Goal: Navigation & Orientation: Find specific page/section

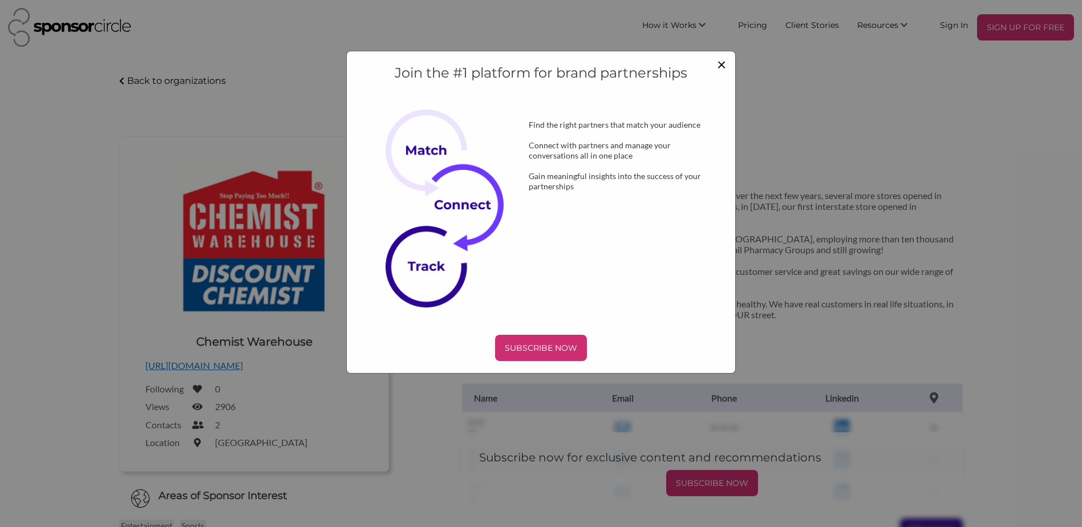
click at [721, 60] on span "×" at bounding box center [721, 63] width 9 height 19
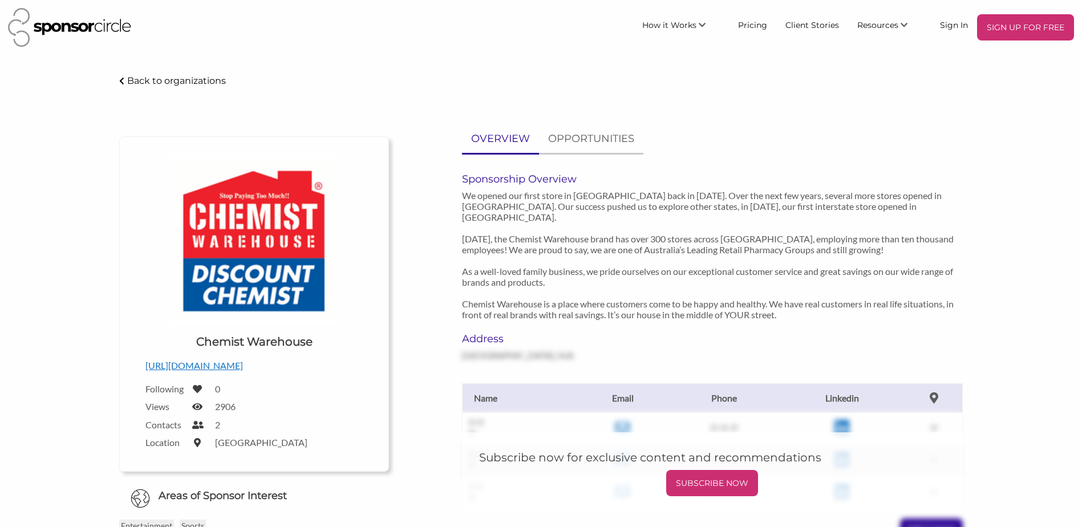
click at [199, 79] on p "Back to organizations" at bounding box center [176, 80] width 99 height 11
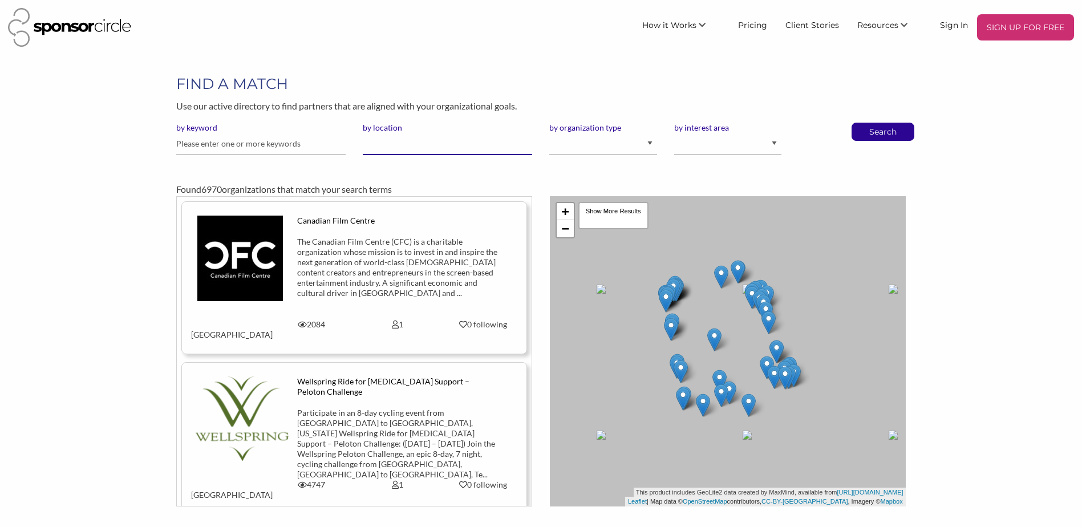
click at [438, 141] on input "by location" at bounding box center [447, 144] width 169 height 22
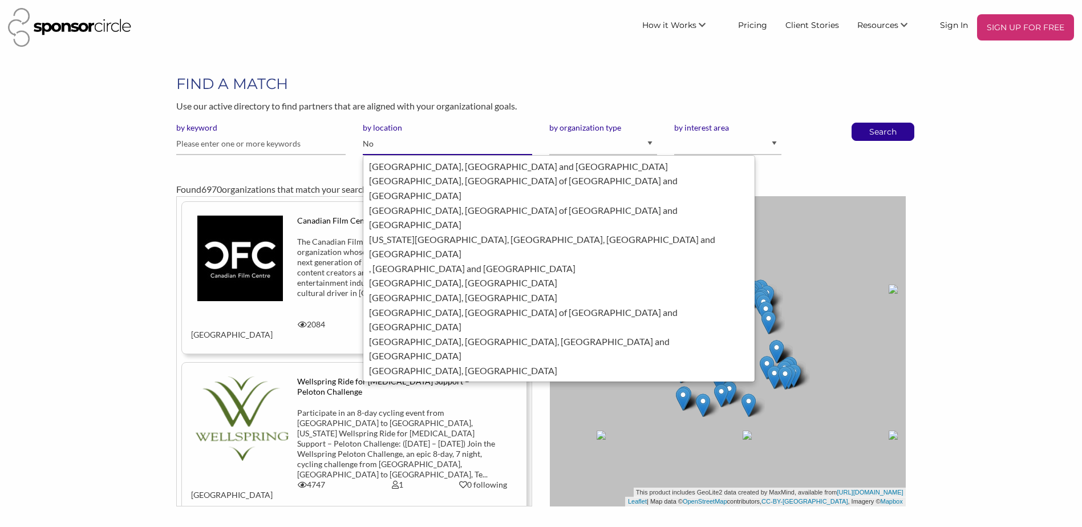
type input "N"
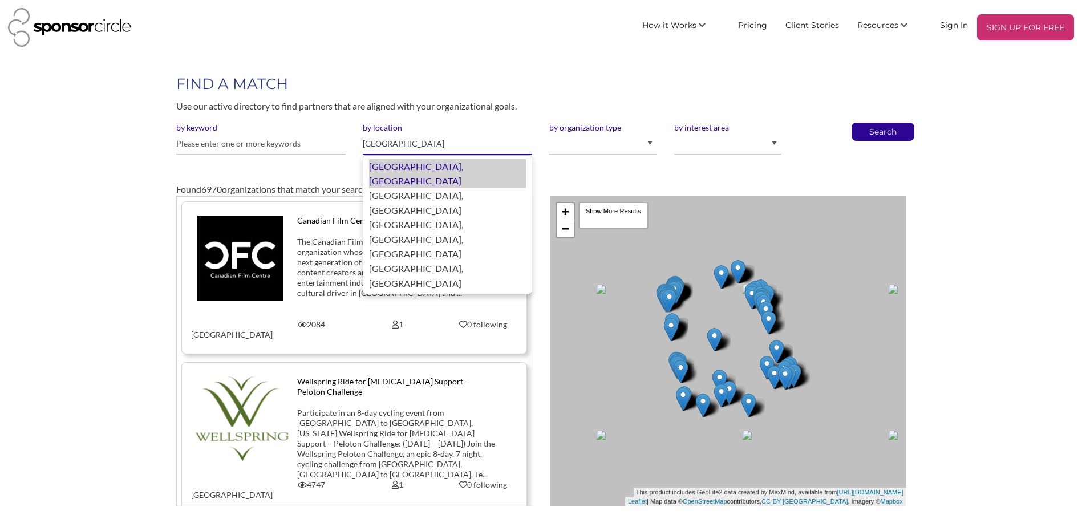
click at [428, 169] on div "Melbourne, Australia" at bounding box center [447, 173] width 157 height 29
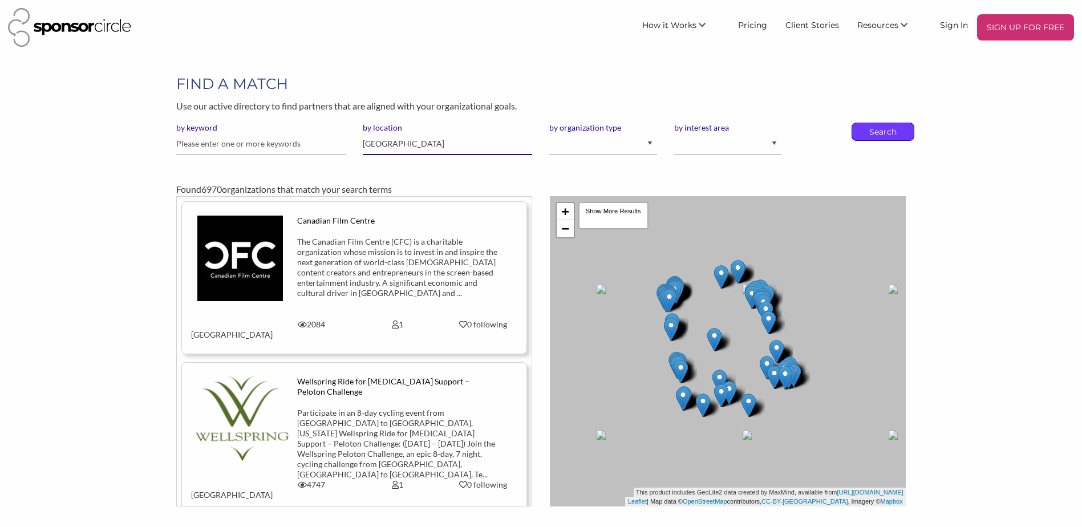
type input "Melbourne"
click at [879, 127] on p "Search" at bounding box center [883, 131] width 38 height 17
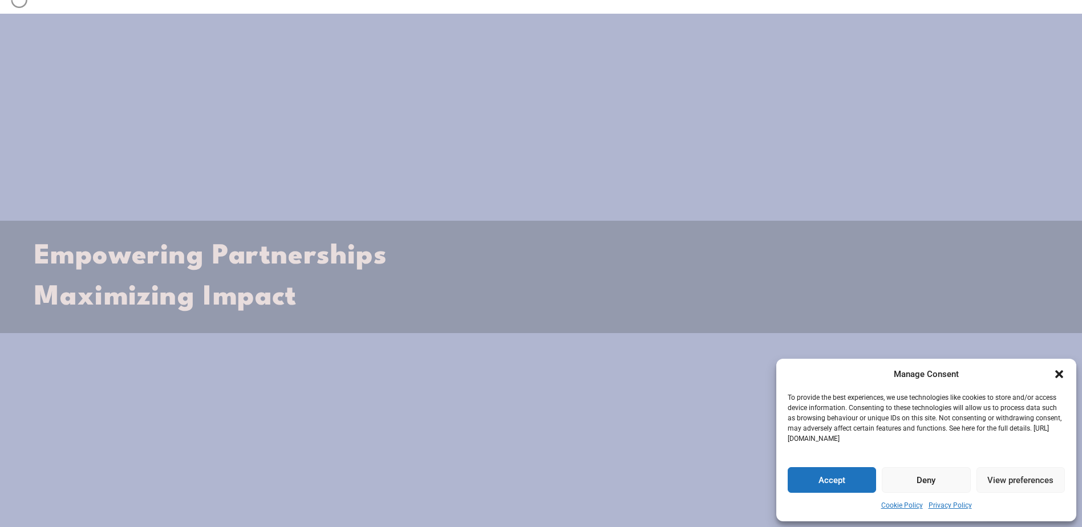
scroll to position [57, 0]
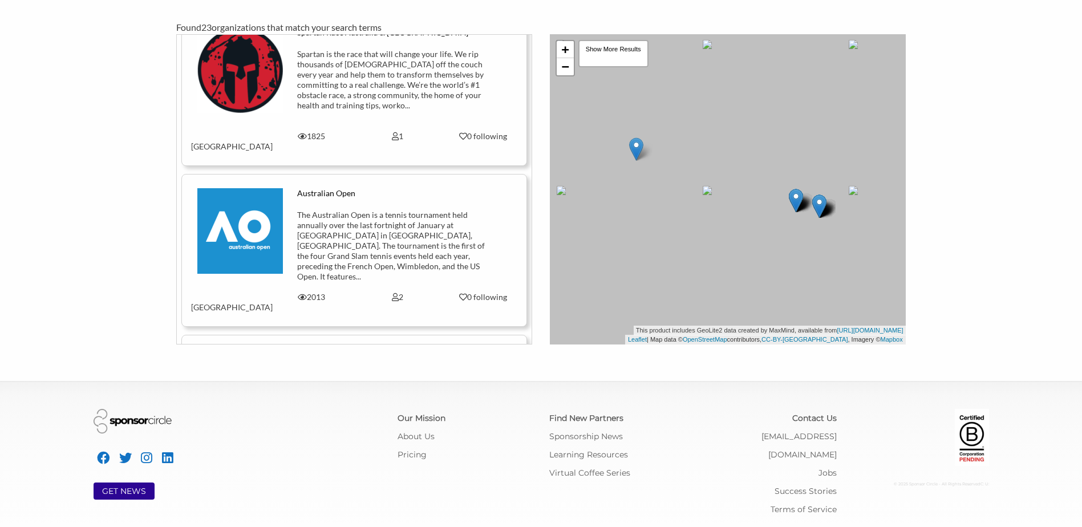
scroll to position [3069, 0]
